Goal: Information Seeking & Learning: Learn about a topic

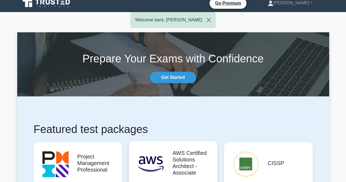
scroll to position [109, 0]
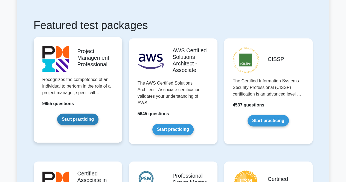
click at [73, 119] on link "Start practicing" at bounding box center [77, 118] width 41 height 11
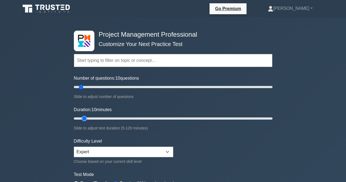
click at [87, 116] on input "Duration: 10 minutes" at bounding box center [173, 118] width 198 height 7
click at [88, 118] on input "Duration: 10 minutes" at bounding box center [173, 118] width 198 height 7
type input "15"
click at [89, 118] on input "Duration: 10 minutes" at bounding box center [173, 118] width 198 height 7
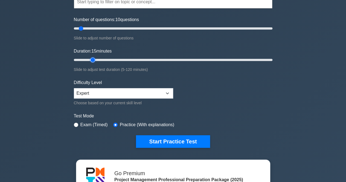
scroll to position [109, 0]
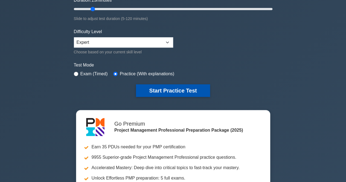
click at [160, 90] on button "Start Practice Test" at bounding box center [173, 90] width 74 height 13
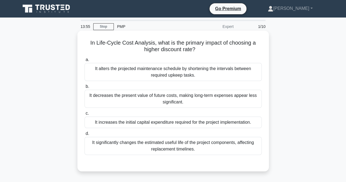
click at [146, 147] on div "It significantly changes the estimated useful life of the project components, a…" at bounding box center [172, 146] width 177 height 18
click at [84, 135] on input "d. It significantly changes the estimated useful life of the project components…" at bounding box center [84, 134] width 0 height 4
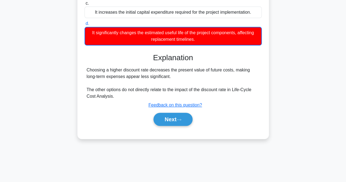
scroll to position [113, 0]
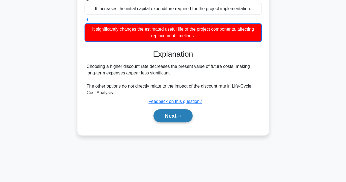
click at [186, 112] on button "Next" at bounding box center [172, 115] width 39 height 13
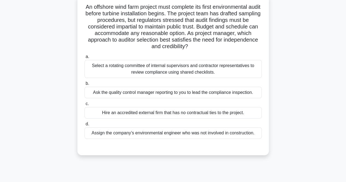
scroll to position [27, 0]
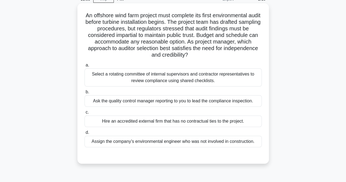
click at [144, 81] on div "Select a rotating committee of internal supervisors and contractor representati…" at bounding box center [172, 77] width 177 height 18
click at [84, 67] on input "a. Select a rotating committee of internal supervisors and contractor represent…" at bounding box center [84, 65] width 0 height 4
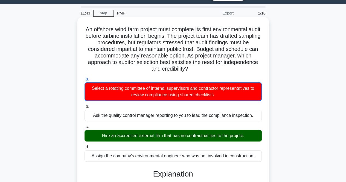
scroll to position [0, 0]
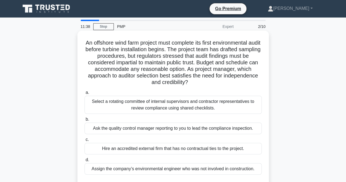
click at [136, 149] on div "Hire an accredited external firm that has no contractual ties to the project." at bounding box center [172, 148] width 177 height 11
click at [84, 141] on input "c. Hire an accredited external firm that has no contractual ties to the project." at bounding box center [84, 140] width 0 height 4
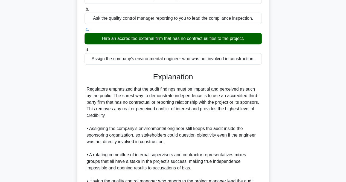
scroll to position [164, 0]
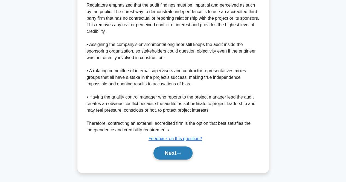
click at [168, 154] on button "Next" at bounding box center [172, 152] width 39 height 13
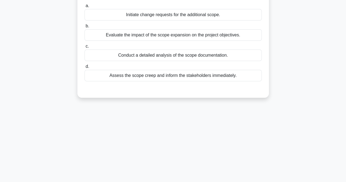
scroll to position [4, 0]
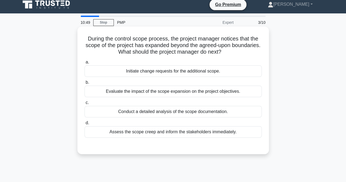
click at [125, 93] on div "Evaluate the impact of the scope expansion on the project objectives." at bounding box center [172, 91] width 177 height 11
click at [84, 84] on input "b. Evaluate the impact of the scope expansion on the project objectives." at bounding box center [84, 83] width 0 height 4
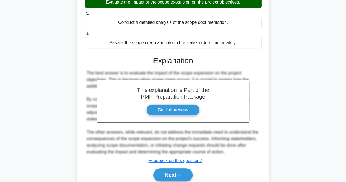
scroll to position [115, 0]
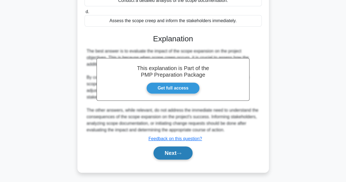
click at [171, 151] on button "Next" at bounding box center [172, 152] width 39 height 13
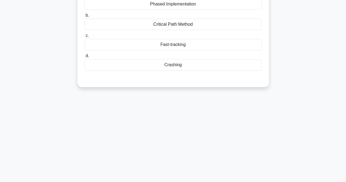
scroll to position [0, 0]
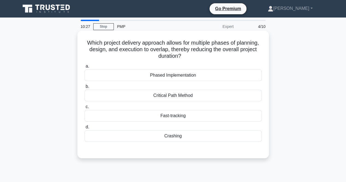
click at [166, 116] on div "Fast-tracking" at bounding box center [172, 115] width 177 height 11
click at [84, 109] on input "c. Fast-tracking" at bounding box center [84, 107] width 0 height 4
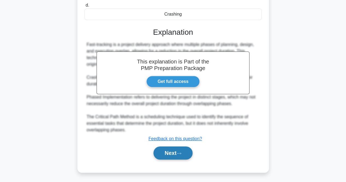
click at [172, 154] on button "Next" at bounding box center [172, 152] width 39 height 13
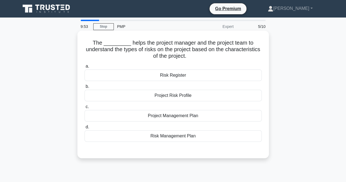
click at [144, 137] on div "Risk Management Plan" at bounding box center [172, 135] width 177 height 11
click at [84, 129] on input "d. Risk Management Plan" at bounding box center [84, 127] width 0 height 4
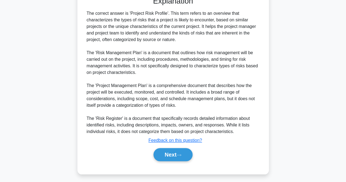
scroll to position [155, 0]
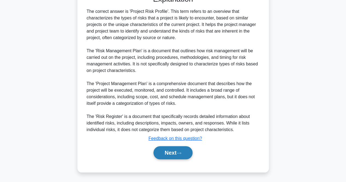
click at [169, 150] on button "Next" at bounding box center [172, 152] width 39 height 13
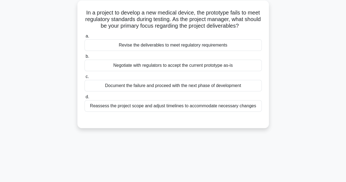
scroll to position [0, 0]
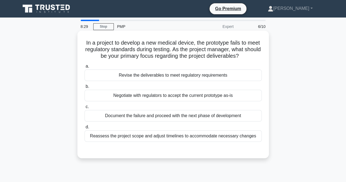
click at [138, 134] on div "Reassess the project scope and adjust timelines to accommodate necessary changes" at bounding box center [172, 135] width 177 height 11
click at [84, 129] on input "d. Reassess the project scope and adjust timelines to accommodate necessary cha…" at bounding box center [84, 127] width 0 height 4
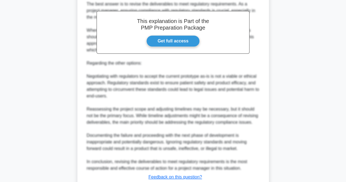
scroll to position [201, 0]
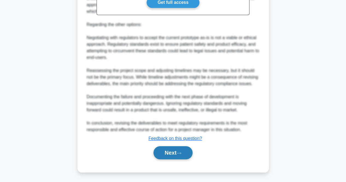
click at [184, 153] on button "Next" at bounding box center [172, 152] width 39 height 13
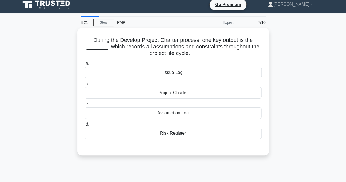
scroll to position [0, 0]
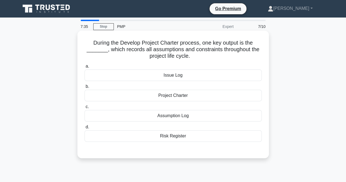
click at [178, 76] on div "Issue Log" at bounding box center [172, 74] width 177 height 11
click at [84, 68] on input "a. Issue Log" at bounding box center [84, 67] width 0 height 4
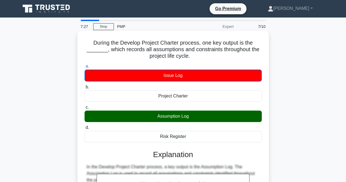
scroll to position [113, 0]
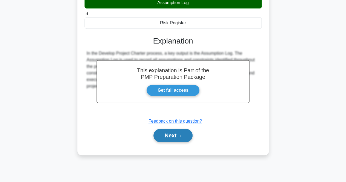
click at [167, 135] on button "Next" at bounding box center [172, 135] width 39 height 13
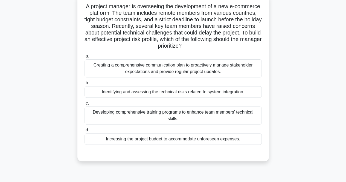
scroll to position [0, 0]
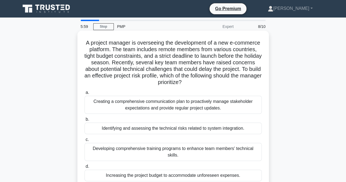
click at [160, 130] on div "Identifying and assessing the technical risks related to system integration." at bounding box center [172, 127] width 177 height 11
click at [84, 121] on input "b. Identifying and assessing the technical risks related to system integration." at bounding box center [84, 120] width 0 height 4
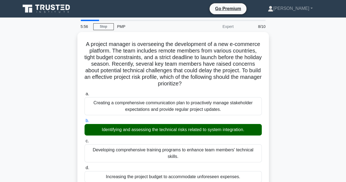
scroll to position [113, 0]
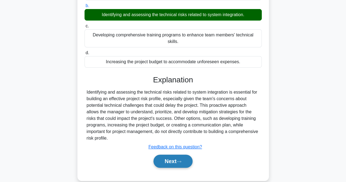
click at [173, 154] on button "Next" at bounding box center [172, 160] width 39 height 13
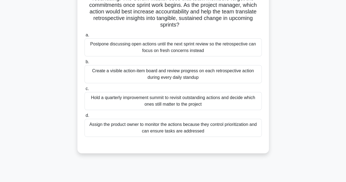
scroll to position [27, 0]
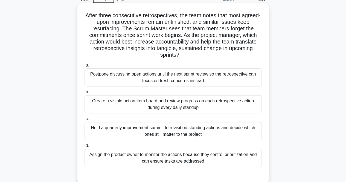
click at [127, 107] on div "Create a visible action-item board and review progress on each retrospective ac…" at bounding box center [172, 104] width 177 height 18
click at [84, 94] on input "b. Create a visible action-item board and review progress on each retrospective…" at bounding box center [84, 92] width 0 height 4
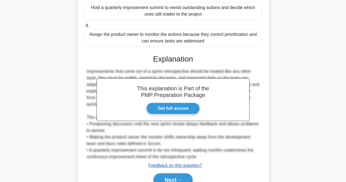
scroll to position [147, 0]
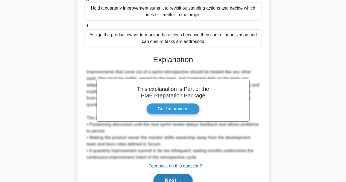
click at [169, 177] on button "Next" at bounding box center [172, 180] width 39 height 13
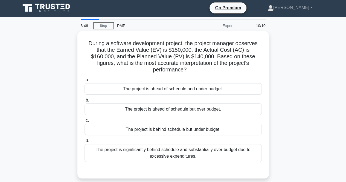
scroll to position [0, 0]
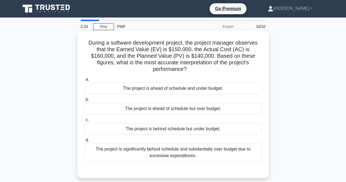
click at [202, 103] on div "The project is ahead of schedule but over budget." at bounding box center [172, 108] width 177 height 11
click at [84, 101] on input "b. The project is ahead of schedule but over budget." at bounding box center [84, 100] width 0 height 4
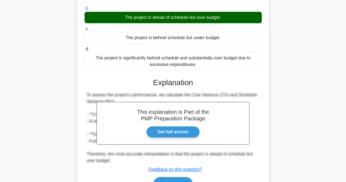
scroll to position [115, 0]
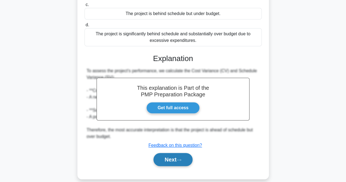
click at [165, 153] on button "Next" at bounding box center [172, 159] width 39 height 13
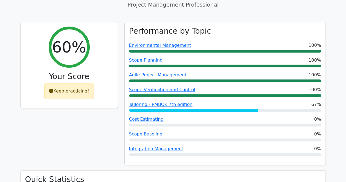
scroll to position [137, 0]
